Goal: Information Seeking & Learning: Compare options

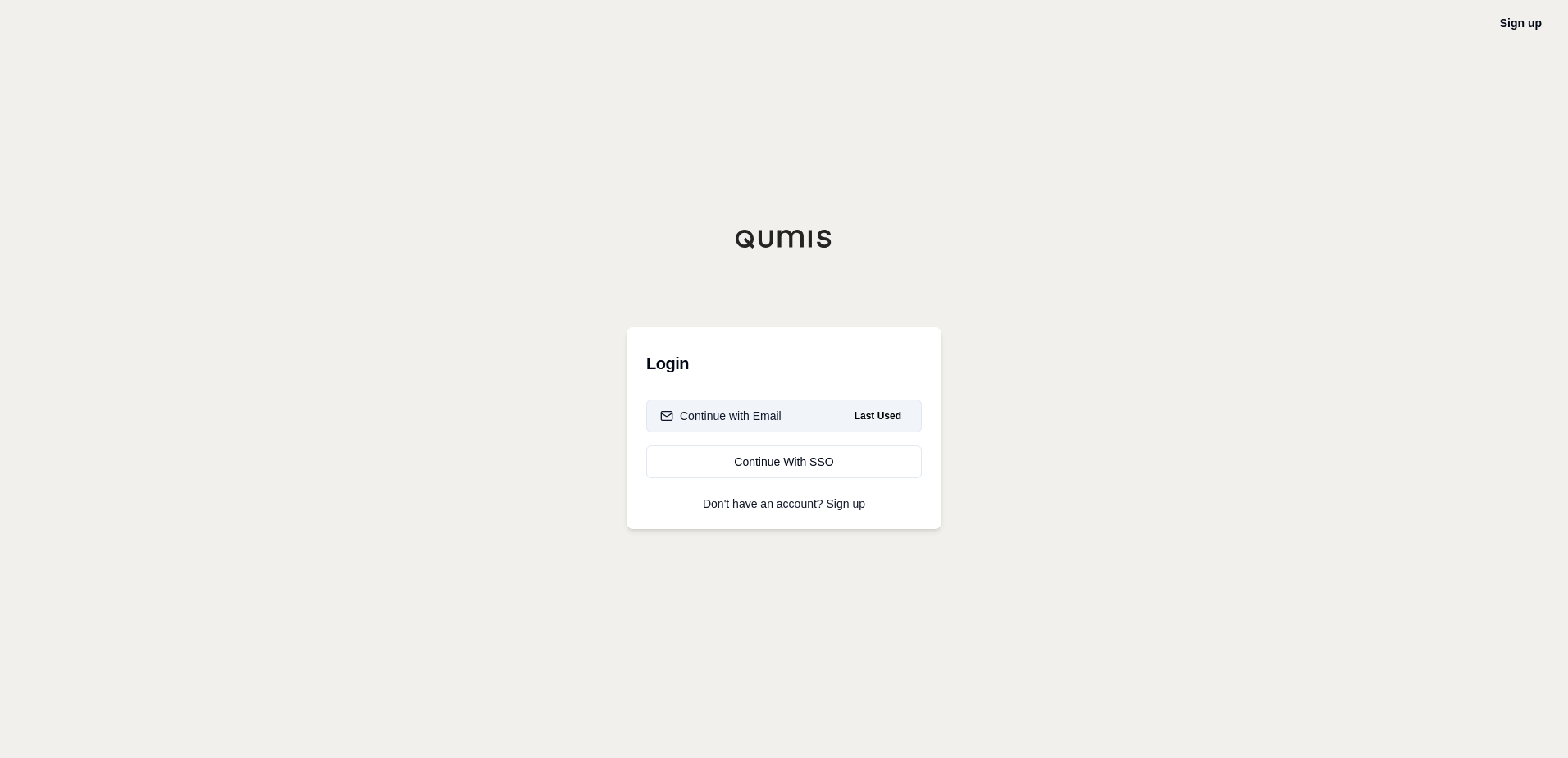
click at [746, 415] on div "Continue with Email" at bounding box center [721, 416] width 121 height 16
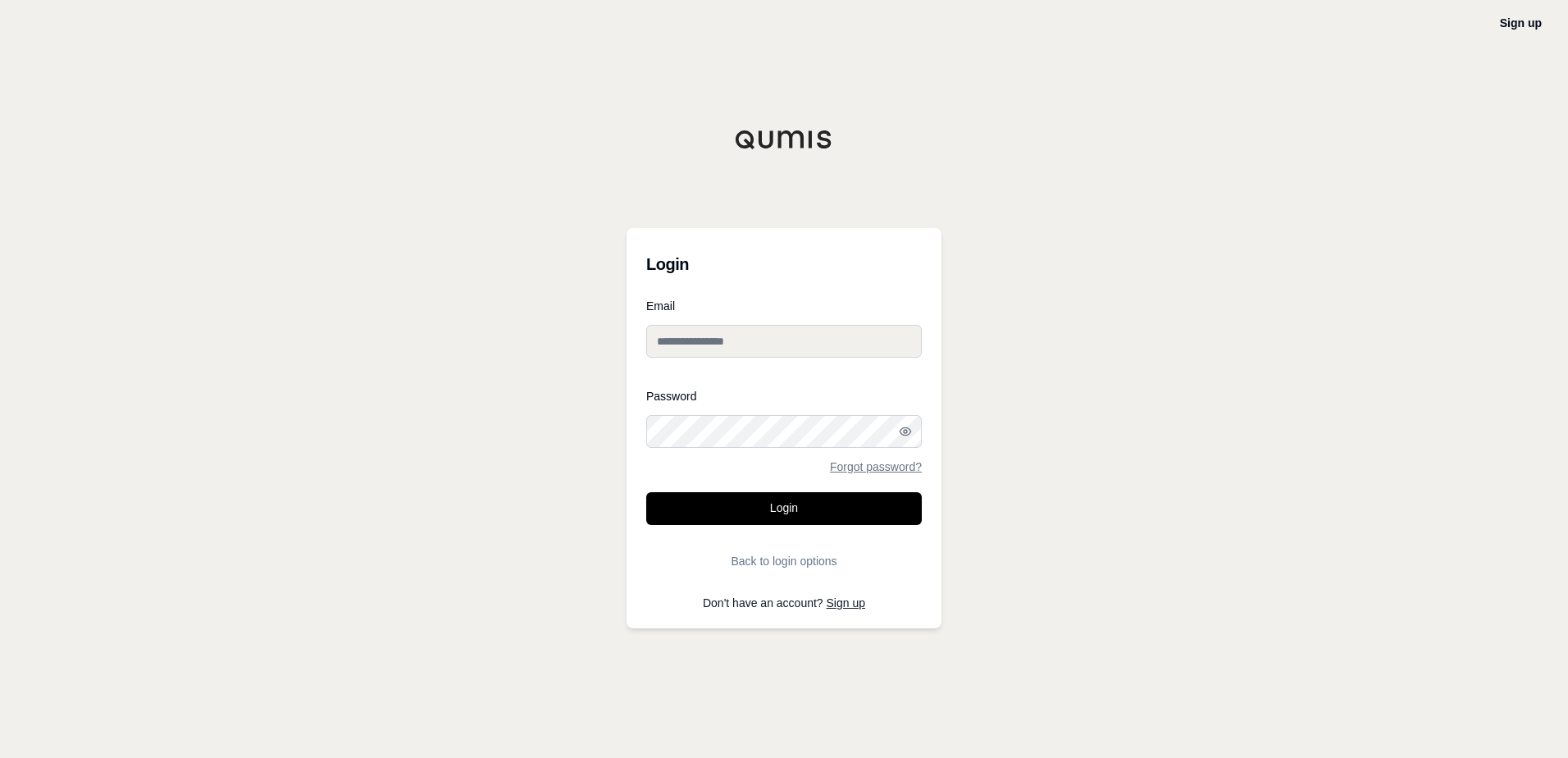
type input "**********"
click at [778, 514] on button "Login" at bounding box center [784, 508] width 275 height 32
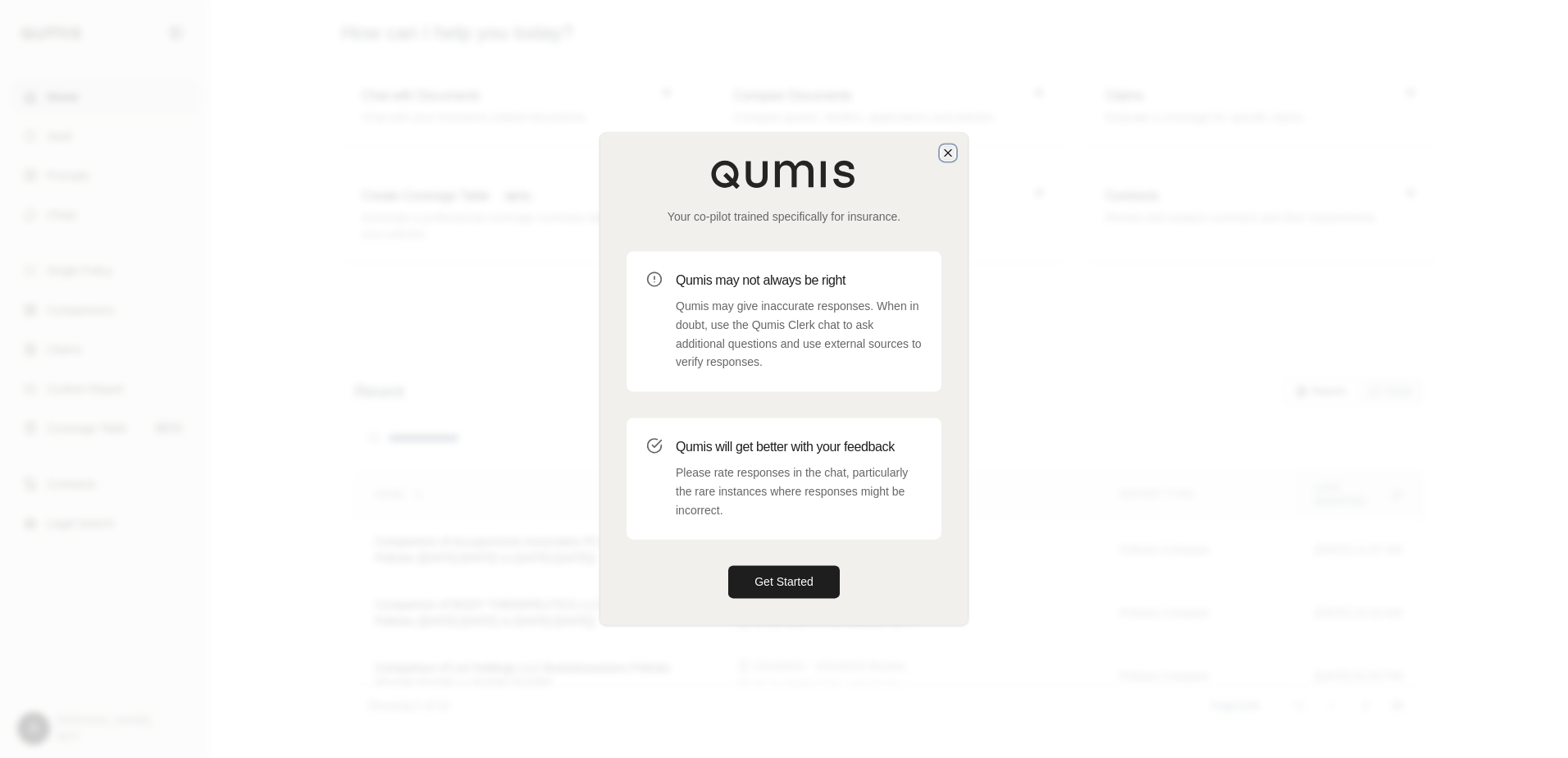
click at [947, 149] on icon "button" at bounding box center [948, 153] width 13 height 13
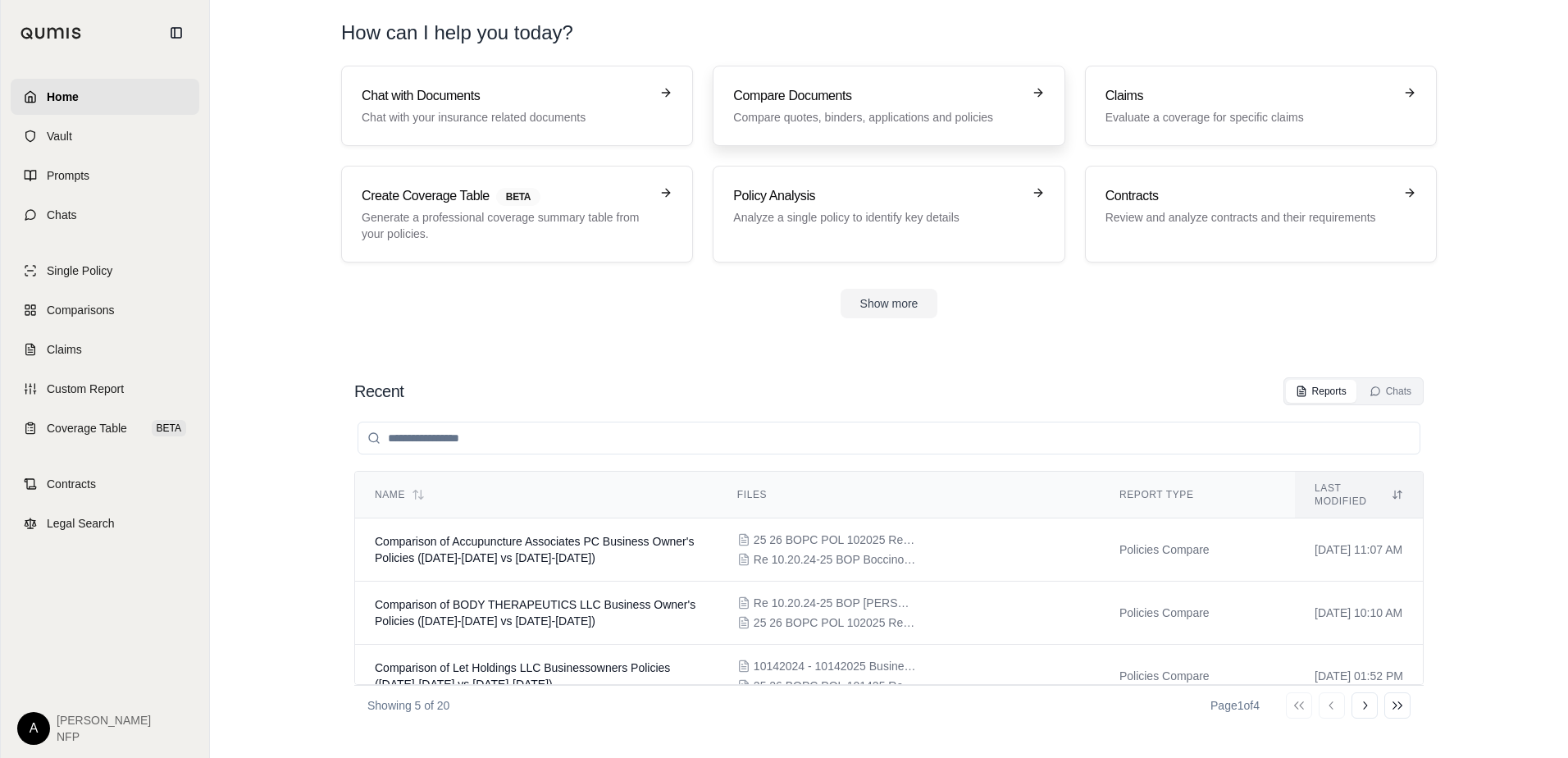
click at [911, 110] on p "Compare quotes, binders, applications and policies" at bounding box center [877, 116] width 288 height 16
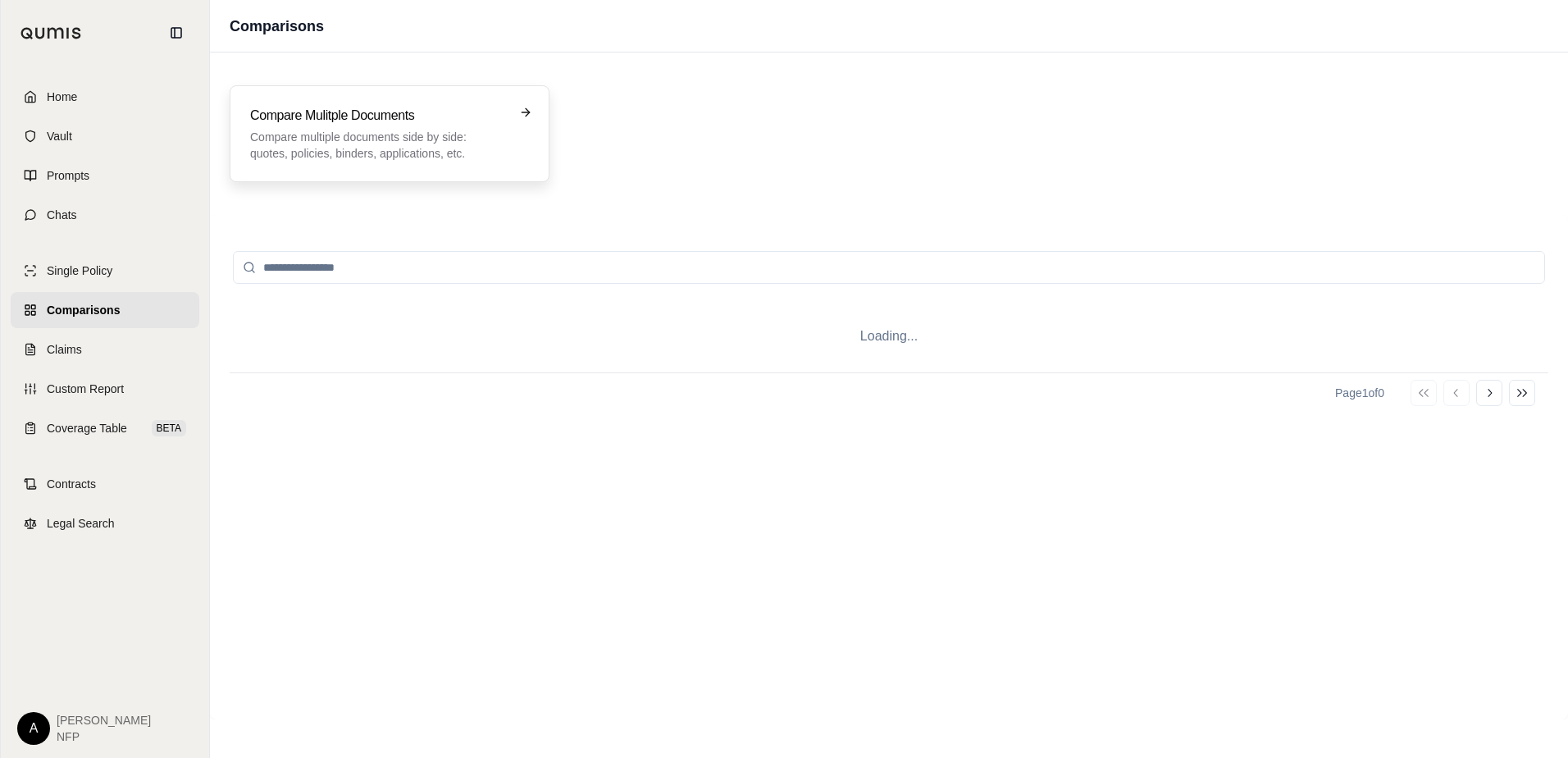
click at [414, 144] on p "Compare multiple documents side by side: quotes, policies, binders, application…" at bounding box center [377, 145] width 255 height 32
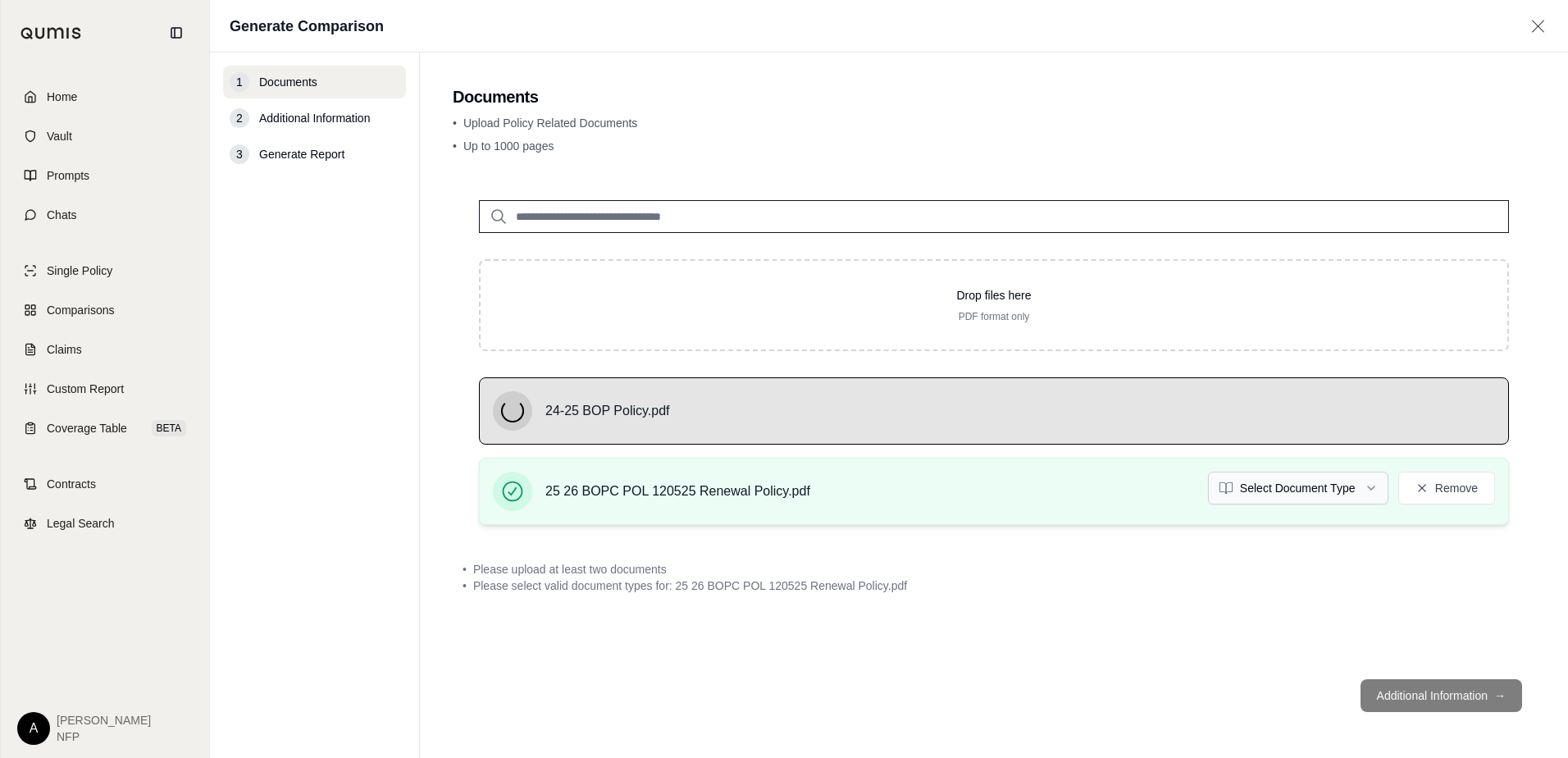
click at [1280, 487] on html "Home Vault Prompts Chats Single Policy Comparisons Claims Custom Report Coverag…" at bounding box center [784, 379] width 1568 height 758
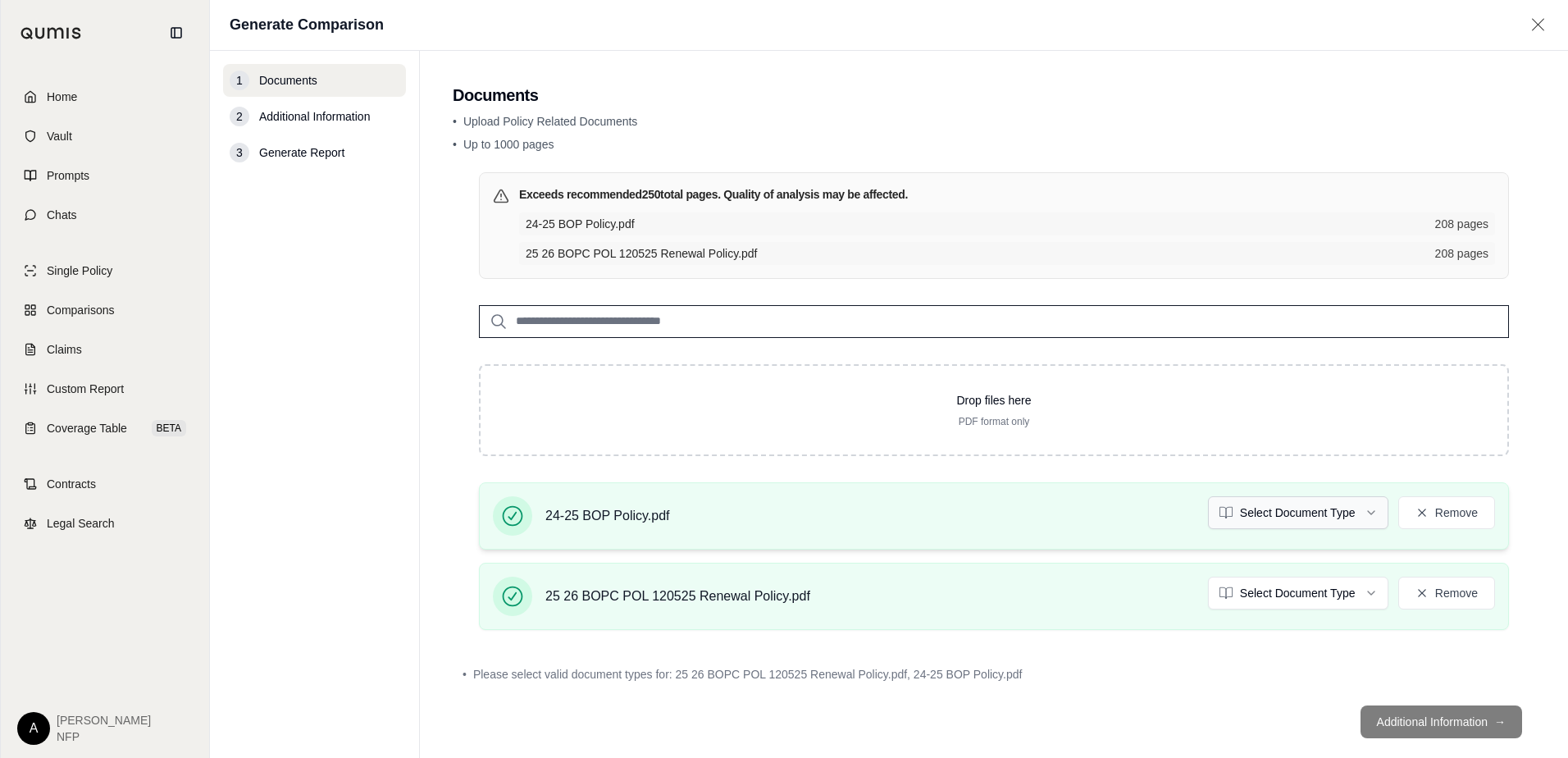
click at [1308, 516] on html "Home Vault Prompts Chats Single Policy Comparisons Claims Custom Report Coverag…" at bounding box center [784, 379] width 1568 height 758
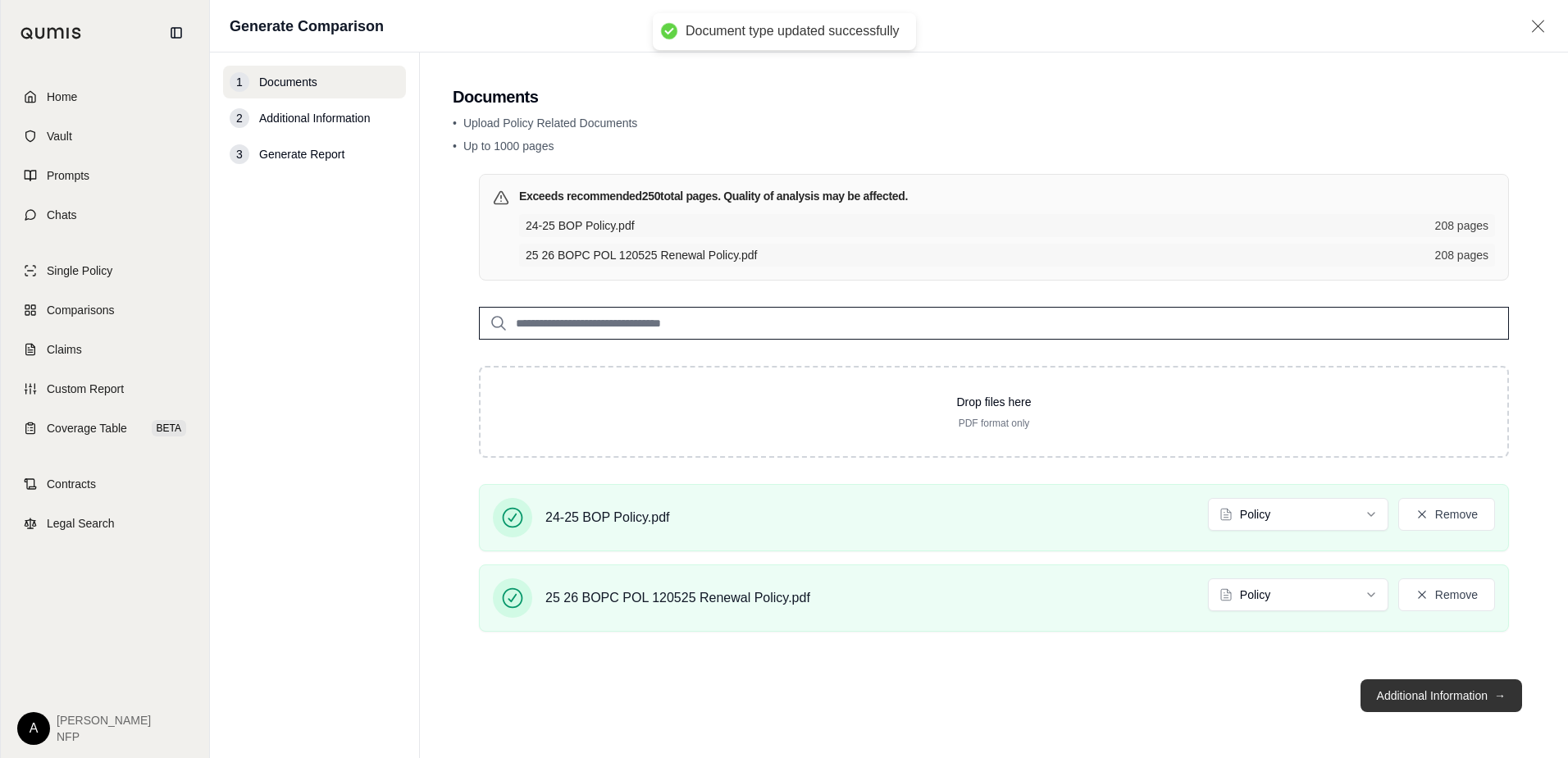
click at [1444, 689] on button "Additional Information →" at bounding box center [1440, 695] width 161 height 32
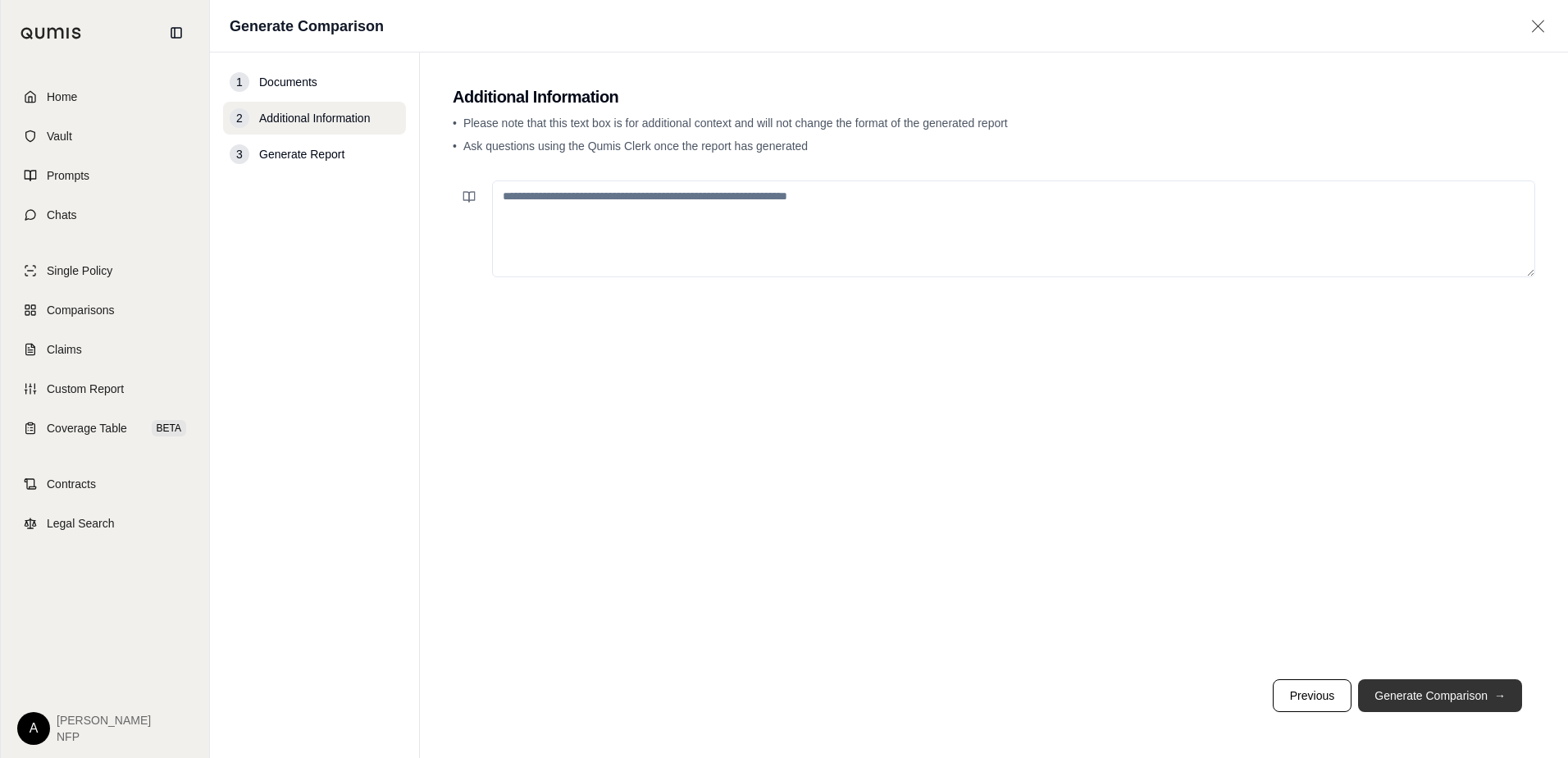
click at [1434, 695] on button "Generate Comparison →" at bounding box center [1440, 695] width 164 height 32
